Goal: Check status

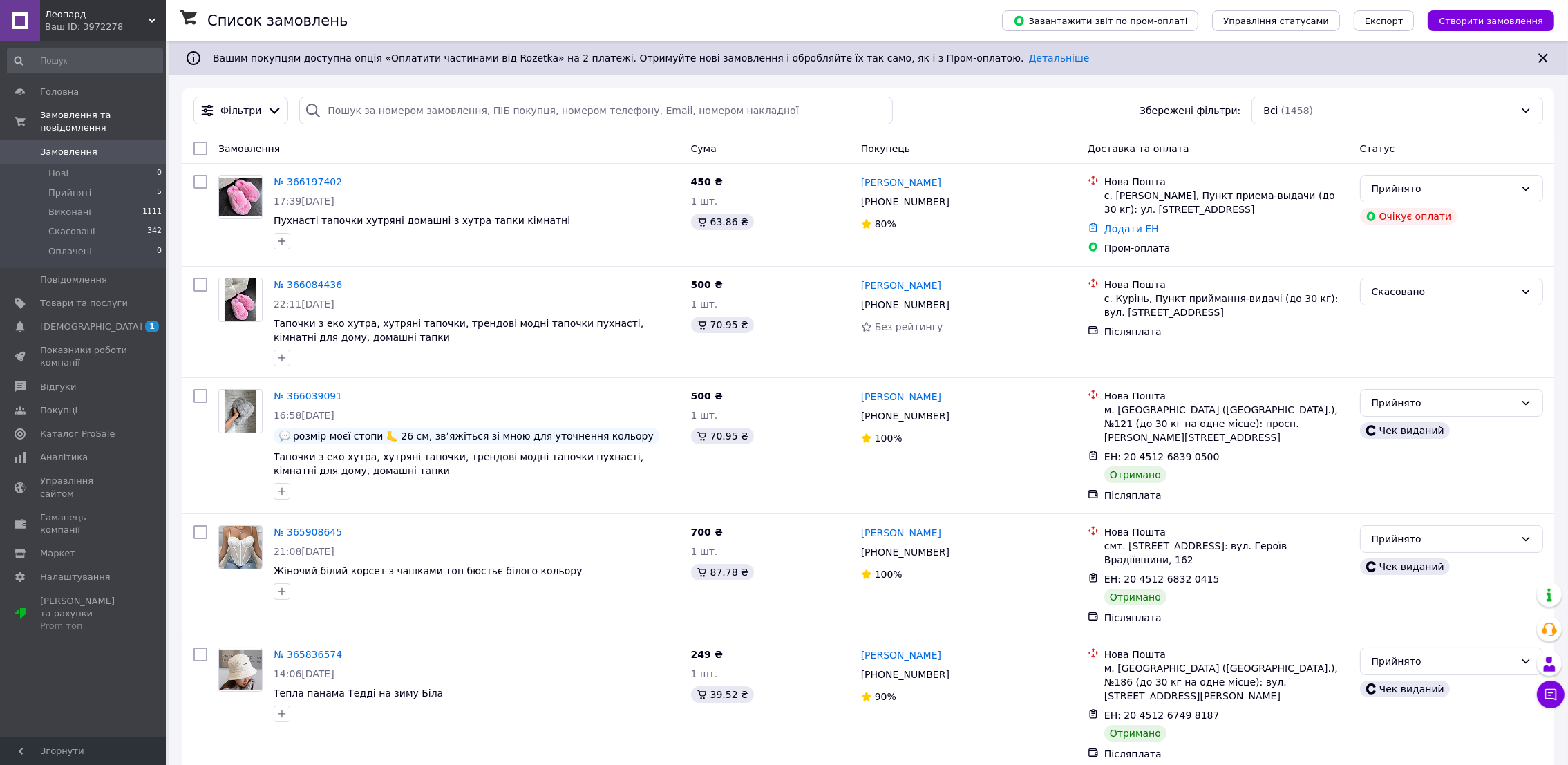
click at [139, 30] on div "Ваш ID: 3972278" at bounding box center [105, 27] width 121 height 12
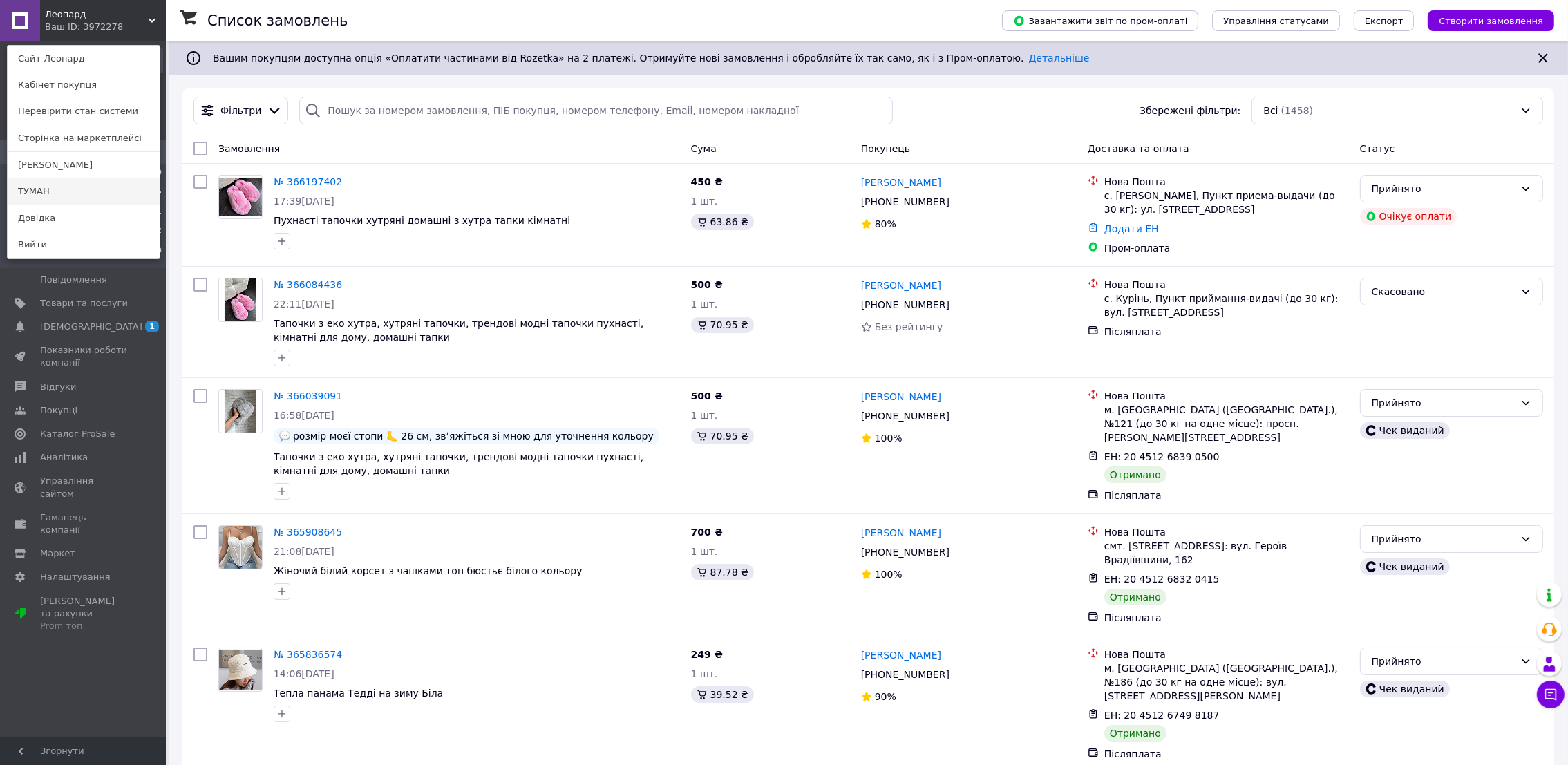
click at [92, 191] on link "ТУМАН" at bounding box center [83, 191] width 152 height 26
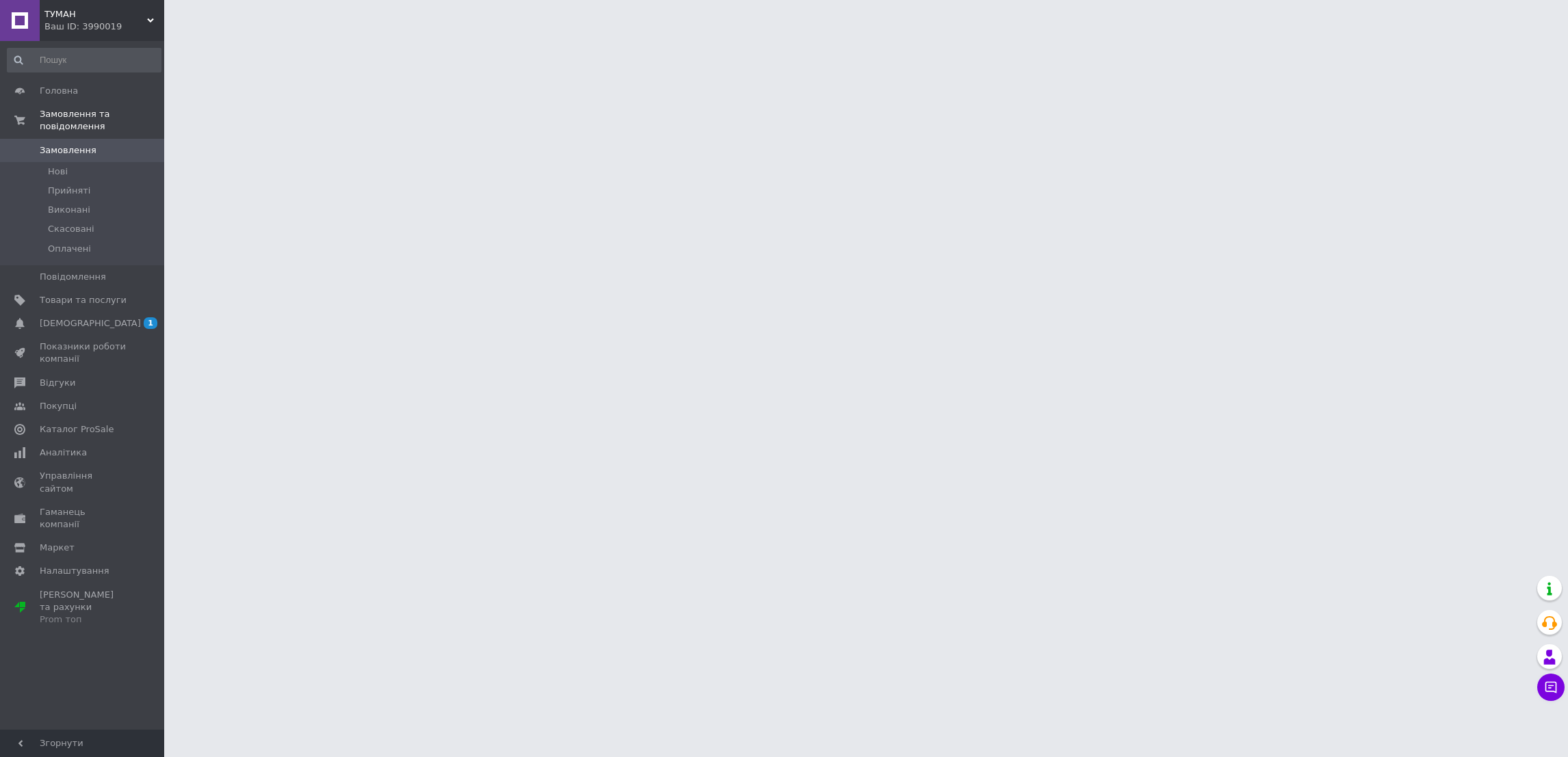
click at [109, 37] on div "ТУМАН Ваш ID: 3990019" at bounding box center [101, 21] width 124 height 41
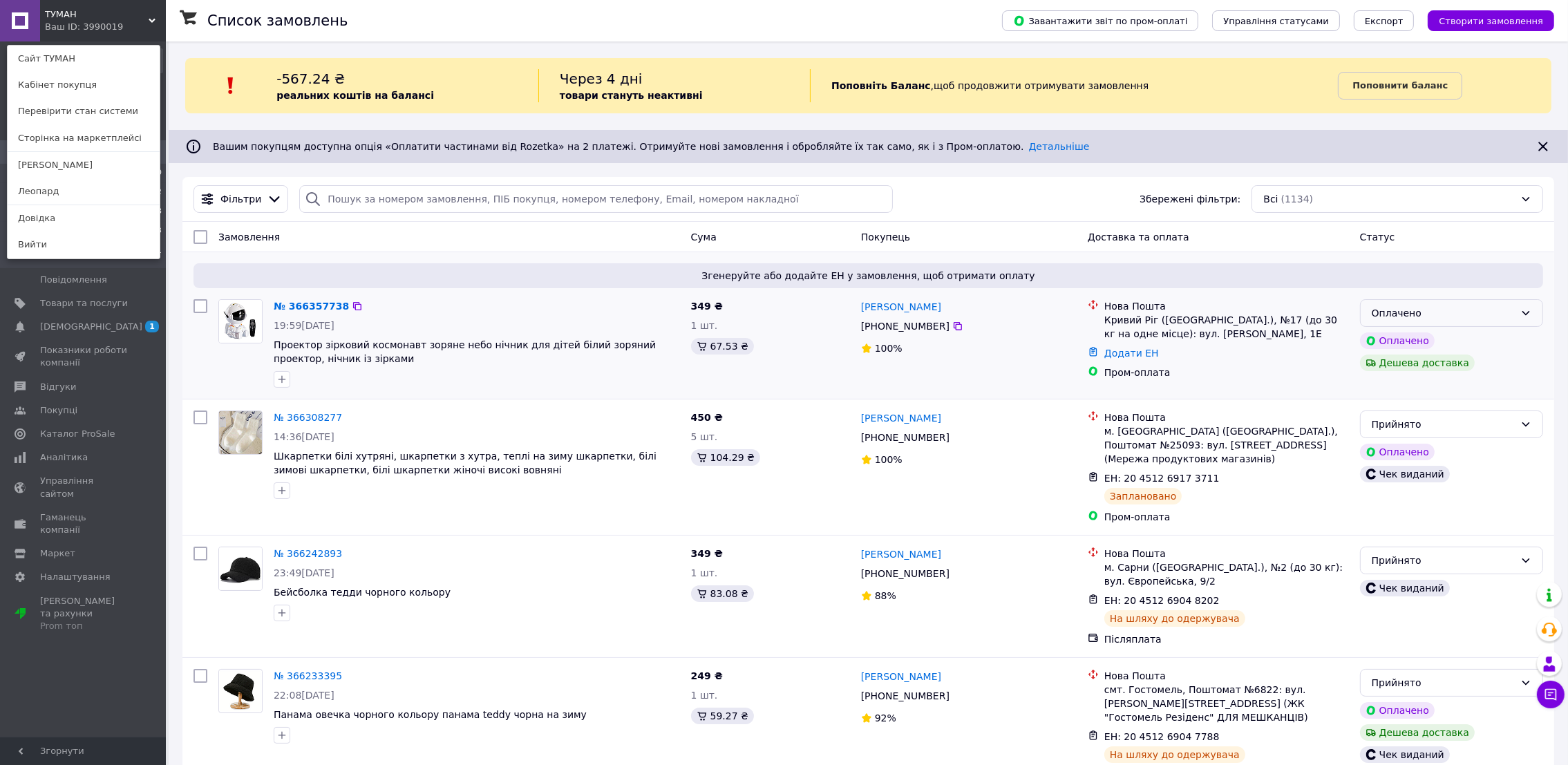
click at [1391, 312] on div "Оплачено" at bounding box center [1444, 313] width 143 height 15
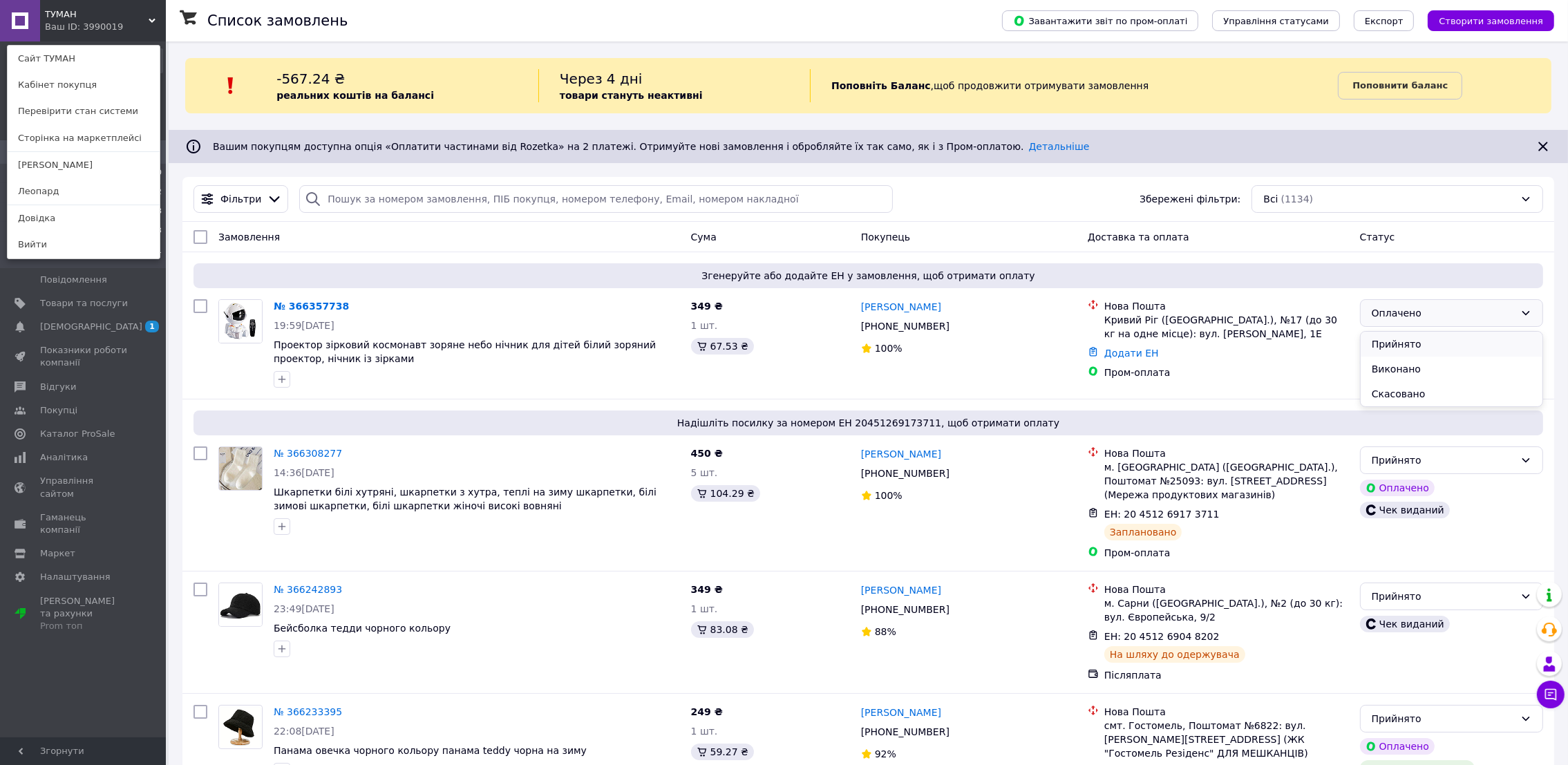
click at [1380, 343] on li "Прийнято" at bounding box center [1452, 344] width 182 height 25
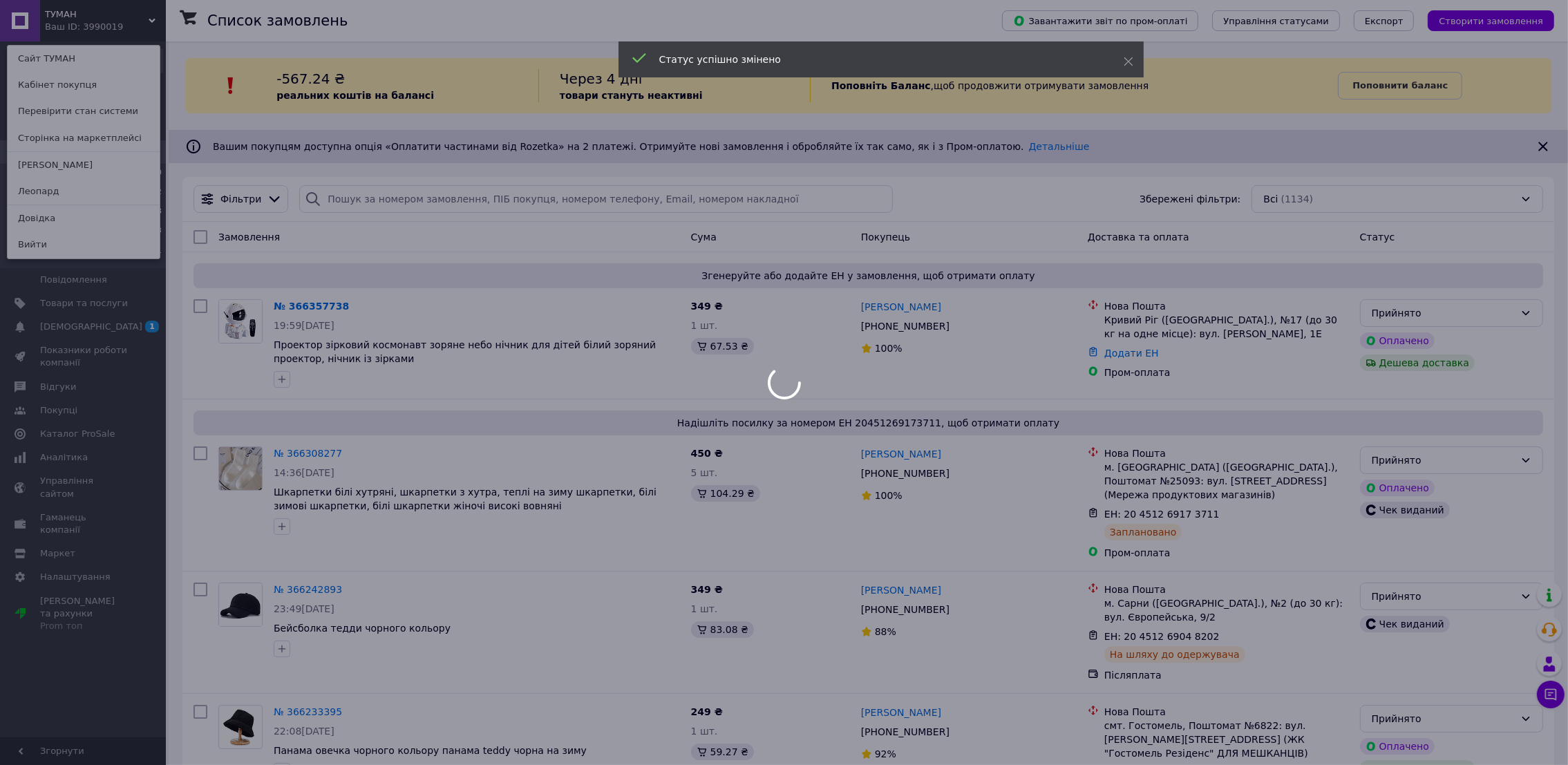
click at [74, 167] on div at bounding box center [784, 382] width 1568 height 765
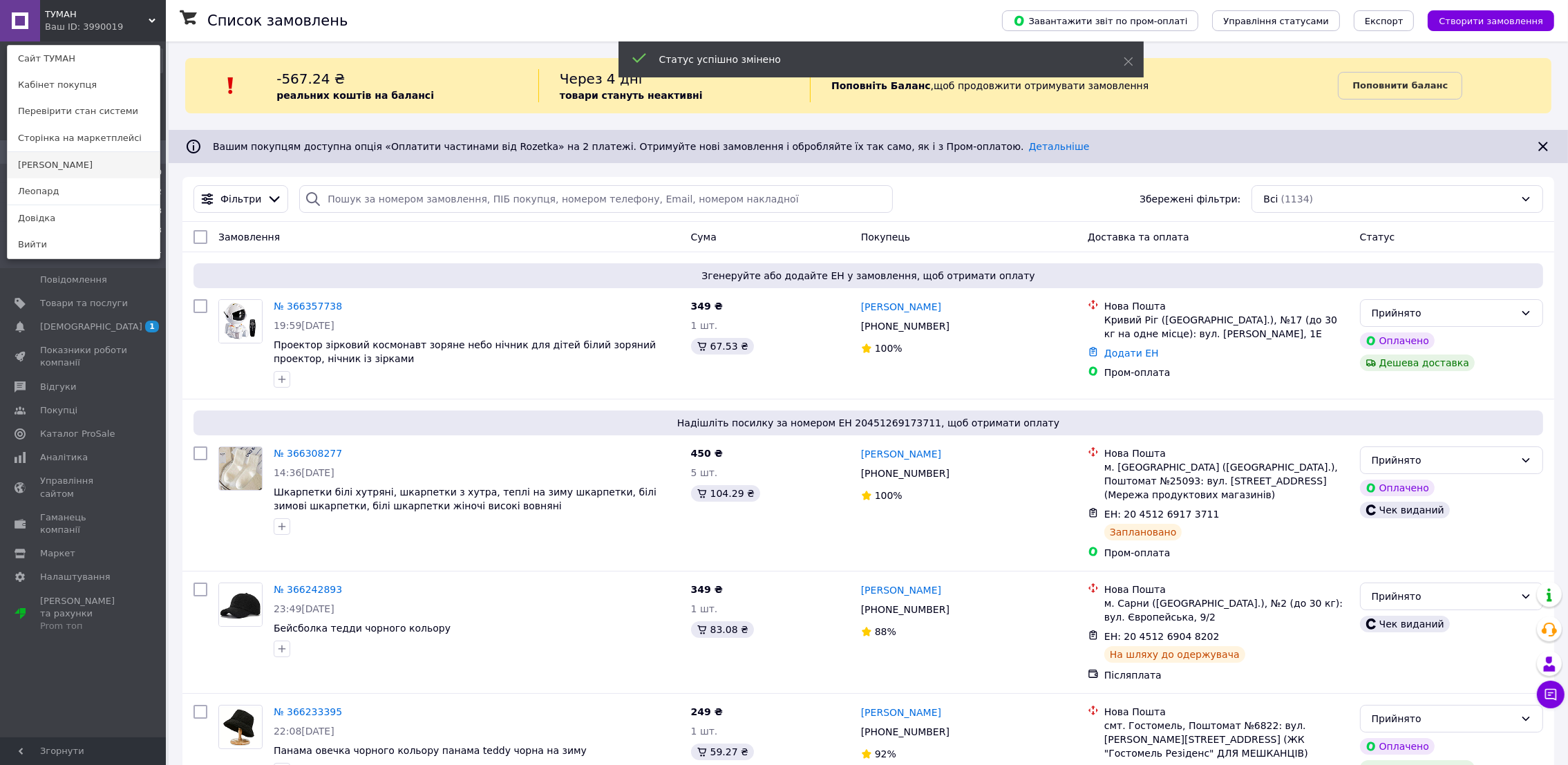
click at [67, 166] on link "[PERSON_NAME]" at bounding box center [83, 165] width 152 height 26
